Goal: Information Seeking & Learning: Learn about a topic

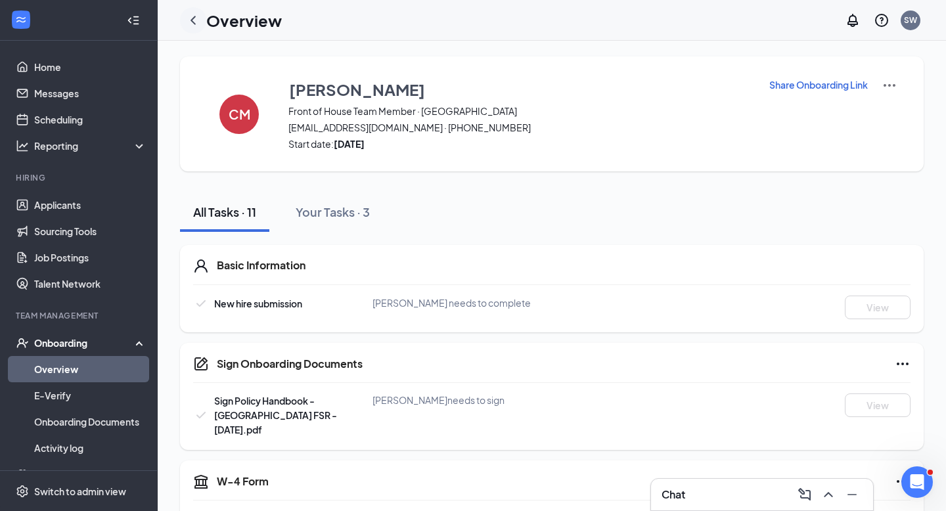
click at [195, 24] on icon "ChevronLeft" at bounding box center [193, 20] width 16 height 16
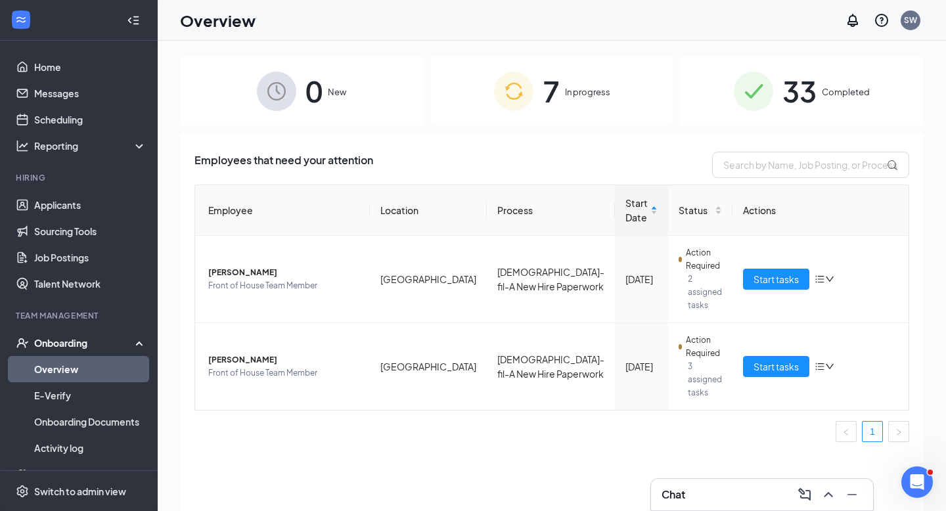
click at [554, 97] on span "7" at bounding box center [550, 90] width 17 height 45
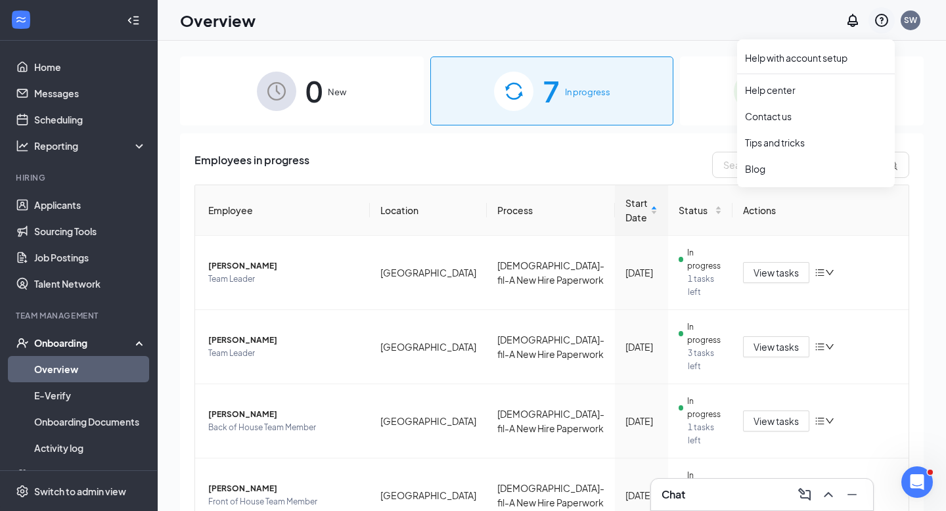
click at [881, 18] on icon "QuestionInfo" at bounding box center [881, 20] width 16 height 16
click at [840, 59] on link "Help with account setup" at bounding box center [816, 57] width 142 height 13
click at [852, 18] on icon "Notifications" at bounding box center [853, 20] width 16 height 16
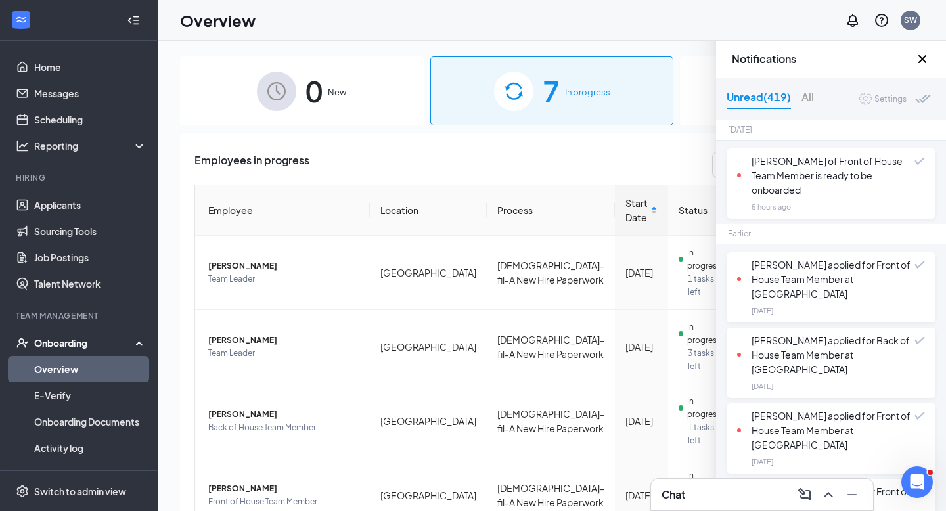
click at [923, 59] on icon "Cross" at bounding box center [922, 59] width 16 height 16
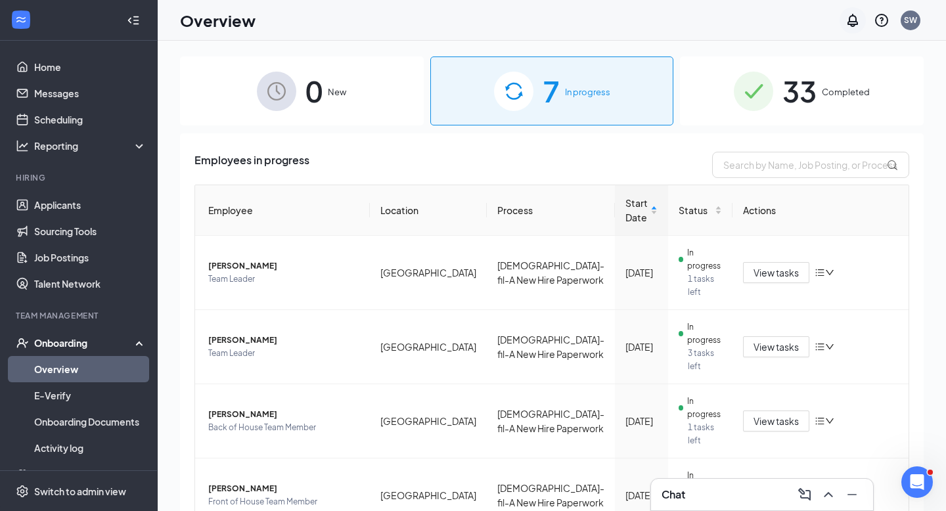
click at [848, 27] on icon "Notifications" at bounding box center [853, 20] width 16 height 16
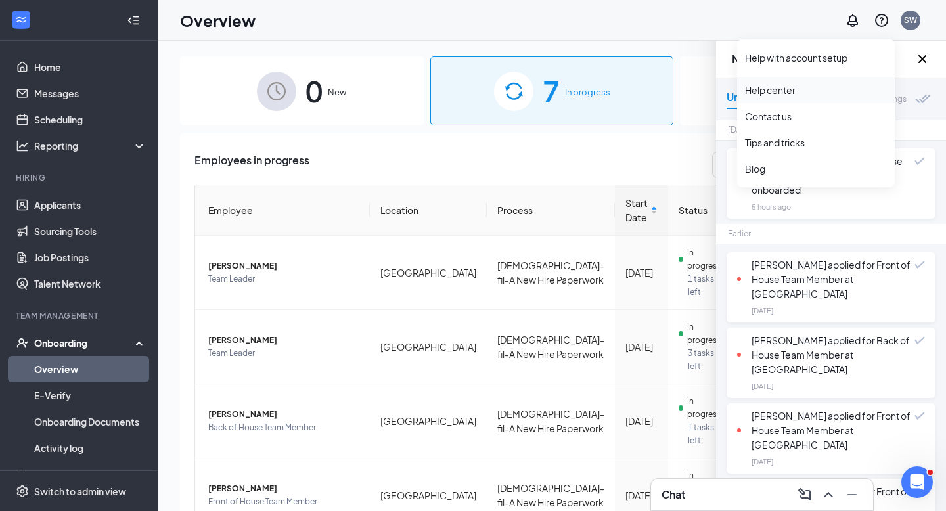
click at [793, 86] on link "Help center" at bounding box center [816, 89] width 142 height 13
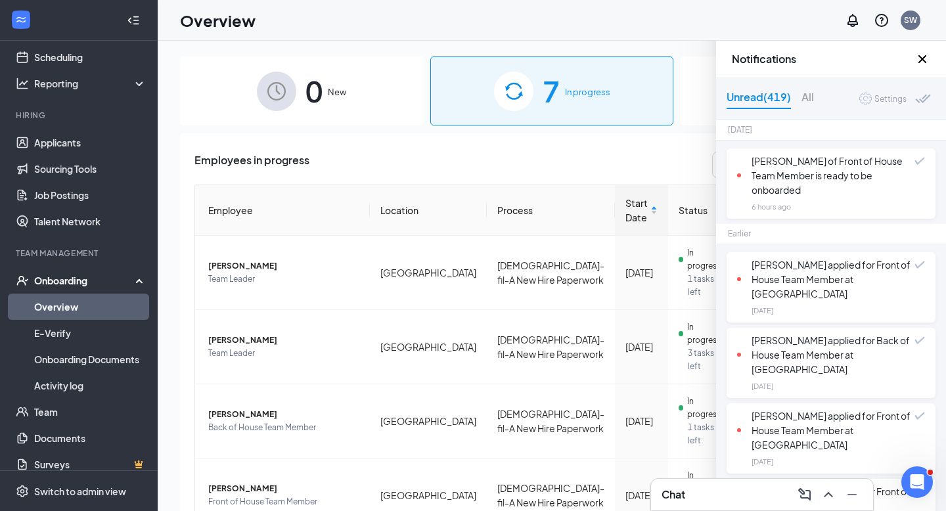
scroll to position [75, 0]
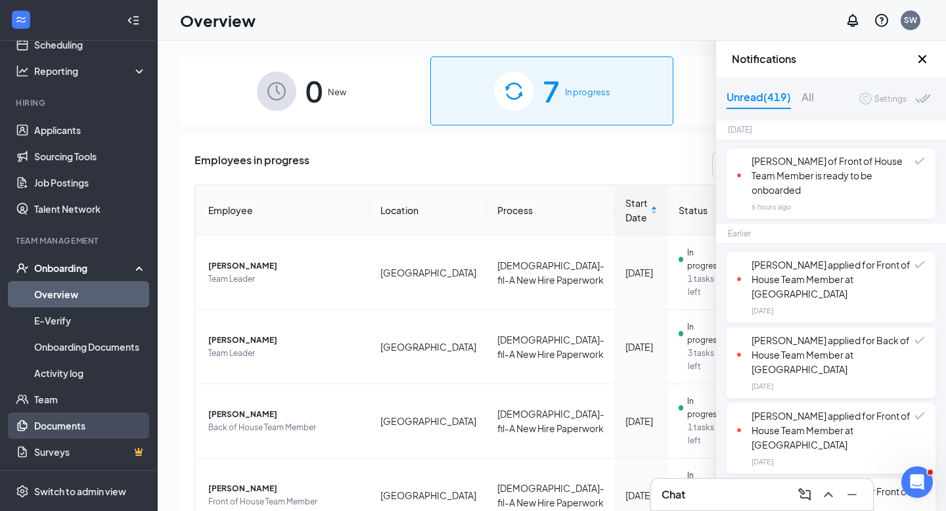
click at [60, 422] on link "Documents" at bounding box center [90, 425] width 112 height 26
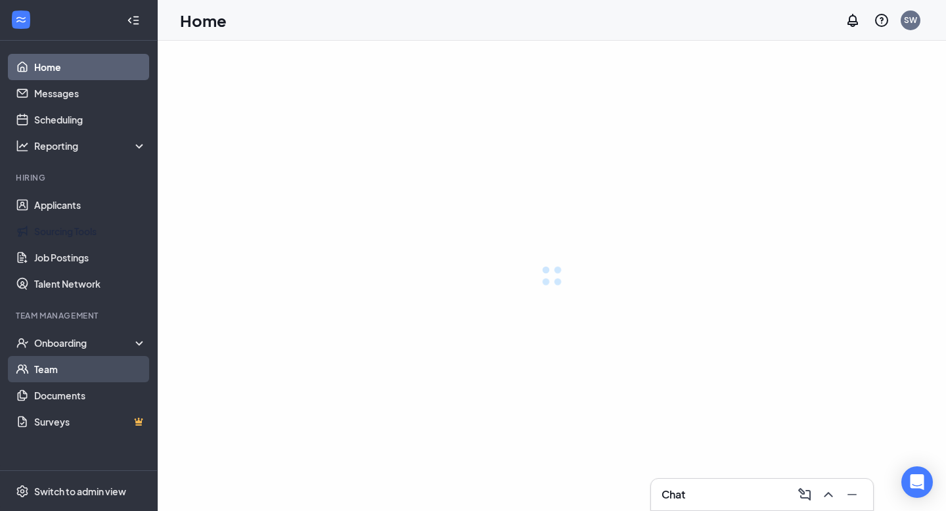
click at [45, 369] on link "Team" at bounding box center [90, 369] width 112 height 26
